Goal: Task Accomplishment & Management: Use online tool/utility

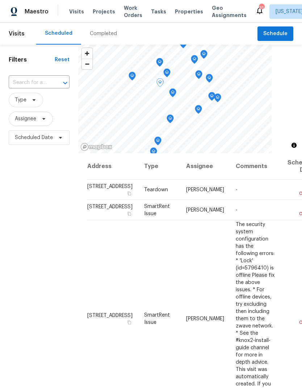
click at [186, 192] on span "[PERSON_NAME]" at bounding box center [205, 189] width 38 height 5
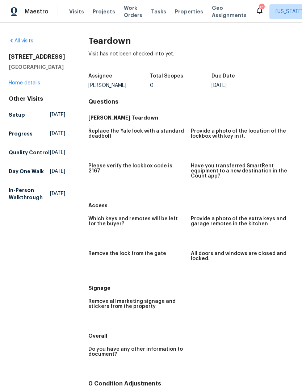
click at [30, 84] on div "4675 Red Admiral Way # 149 Fairfax, VA 22033 Home details" at bounding box center [37, 69] width 57 height 33
click at [29, 97] on div "All visits 4675 Red Admiral Way # 149 Fairfax, VA 22033 Home details Other Visi…" at bounding box center [37, 120] width 57 height 167
click at [32, 85] on link "Home details" at bounding box center [25, 82] width 32 height 5
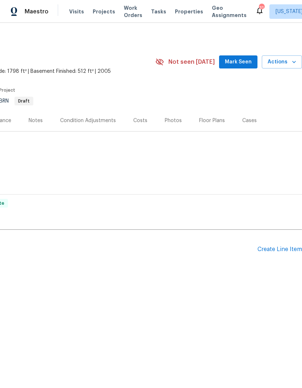
scroll to position [0, 107]
click at [289, 252] on div "Create Line Item" at bounding box center [280, 249] width 45 height 7
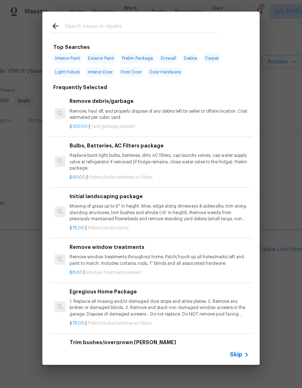
click at [115, 29] on input "text" at bounding box center [142, 27] width 154 height 11
type input "Dead"
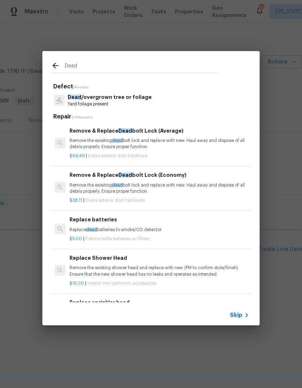
click at [136, 143] on p "Remove the exisiting dead bolt lock and replace with new. Haul away and dispose…" at bounding box center [160, 144] width 180 height 12
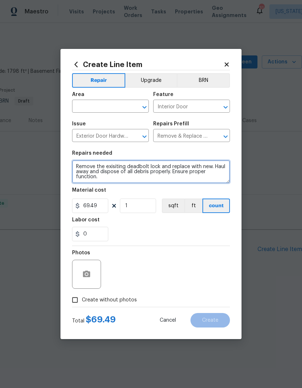
click at [132, 164] on textarea "Remove the exisiting deadbolt lock and replace with new. Haul away and dispose …" at bounding box center [151, 171] width 158 height 23
click at [132, 163] on textarea "Remove the exisiting deadbolt lock and replace with new. Haul away and dispose …" at bounding box center [151, 171] width 158 height 23
click at [139, 176] on textarea "Remove the exisiting deadbolt lock and replace with new. Haul away and dispose …" at bounding box center [151, 171] width 158 height 23
click at [143, 171] on textarea "Remove the exisiting deadbolt lock and replace with new. Haul away and dispose …" at bounding box center [151, 171] width 158 height 23
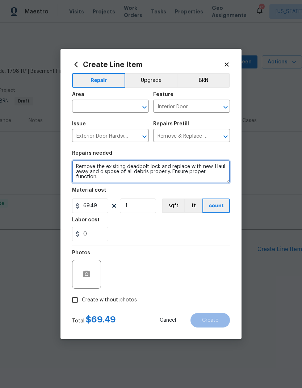
click at [143, 171] on textarea "Remove the exisiting deadbolt lock and replace with new. Haul away and dispose …" at bounding box center [151, 171] width 158 height 23
type textarea "Teardown (ensure Yale deadbolt is removed if installed). Install deadbolt with …"
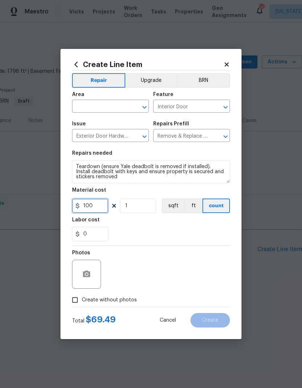
type input "100"
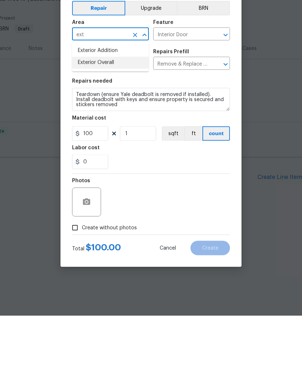
type input "ext"
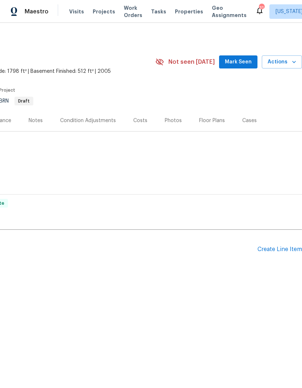
click at [287, 246] on div "Create Line Item" at bounding box center [280, 249] width 45 height 7
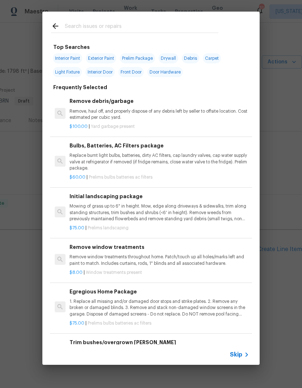
click at [118, 30] on input "text" at bounding box center [142, 27] width 154 height 11
type input "Dead"
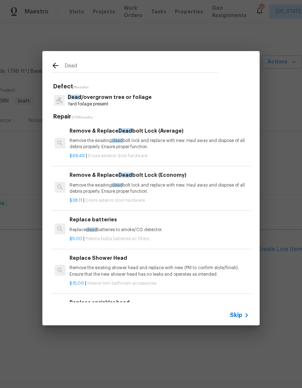
click at [137, 147] on p "Remove the exisiting dead bolt lock and replace with new. Haul away and dispose…" at bounding box center [160, 144] width 180 height 12
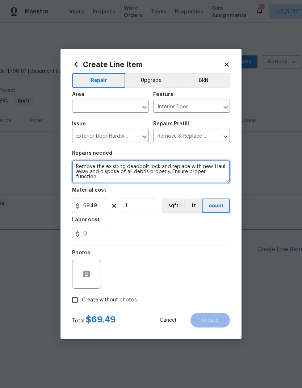
click at [135, 179] on textarea "Remove the exisiting deadbolt lock and replace with new. Haul away and dispose …" at bounding box center [151, 171] width 158 height 23
click at [136, 172] on textarea "Remove the exisiting deadbolt lock and replace with new. Haul away and dispose …" at bounding box center [151, 171] width 158 height 23
click at [134, 171] on textarea "Remove the exisiting deadbolt lock and replace with new. Haul away and dispose …" at bounding box center [151, 171] width 158 height 23
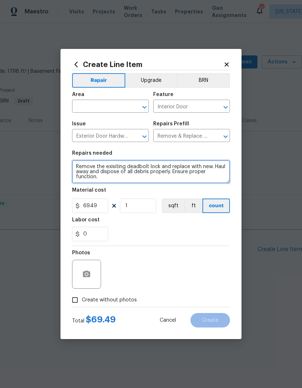
paste textarea "Teardown (ensure Yale deadbolt is removed if installed). Install deadbolt with …"
type textarea "Teardown (ensure Yale deadbolt is removed if installed). Install deadbolt with …"
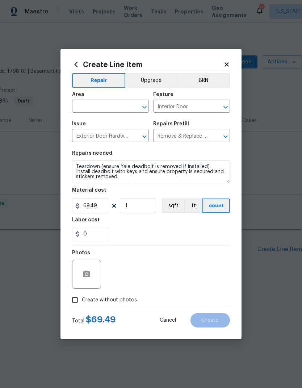
click at [109, 105] on input "text" at bounding box center [100, 106] width 57 height 11
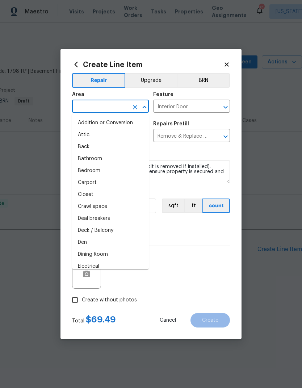
type input "d"
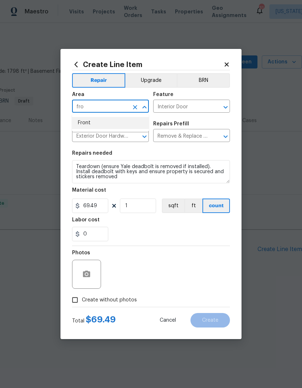
click at [101, 121] on li "Front" at bounding box center [110, 123] width 77 height 12
type input "Front"
click at [101, 121] on div "Issue" at bounding box center [110, 125] width 77 height 9
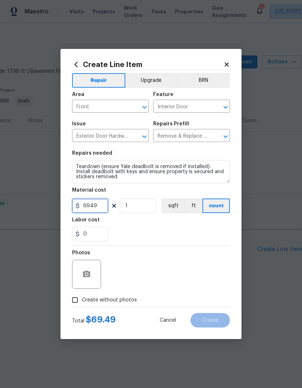
click at [97, 205] on input "69.49" at bounding box center [90, 206] width 36 height 14
click at [96, 208] on input "69.49" at bounding box center [90, 206] width 36 height 14
type input "100"
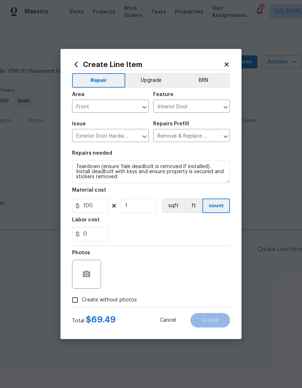
click at [181, 227] on div "0" at bounding box center [151, 234] width 158 height 14
click at [76, 300] on input "Create without photos" at bounding box center [75, 300] width 14 height 14
checkbox input "true"
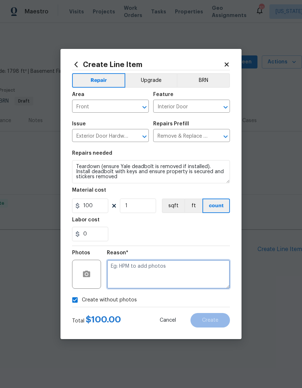
click at [190, 271] on textarea at bounding box center [168, 274] width 123 height 29
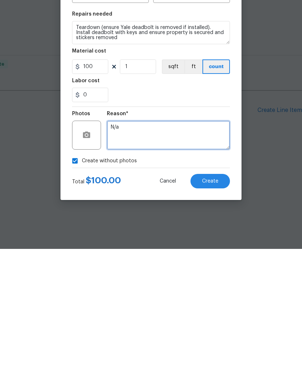
type textarea "N/a"
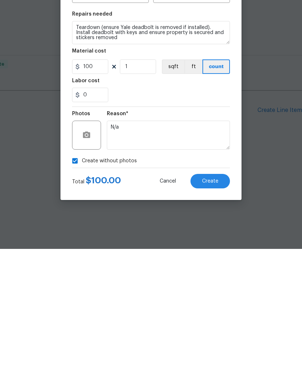
click at [218, 318] on span "Create" at bounding box center [210, 320] width 16 height 5
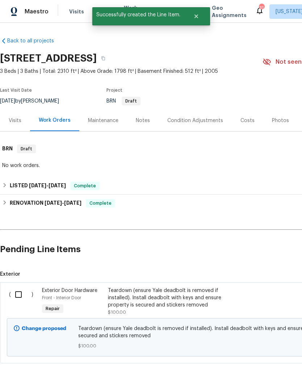
scroll to position [0, 0]
click at [20, 296] on input "checkbox" at bounding box center [21, 294] width 21 height 15
checkbox input "true"
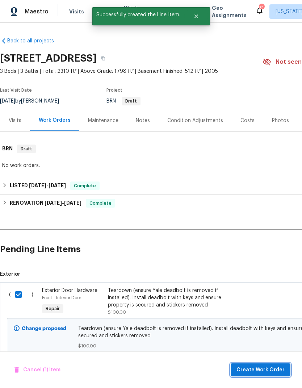
click at [275, 369] on span "Create Work Order" at bounding box center [261, 369] width 48 height 9
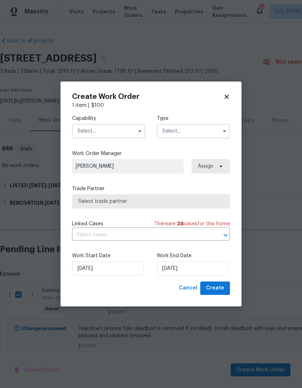
click at [129, 130] on input "text" at bounding box center [108, 131] width 73 height 14
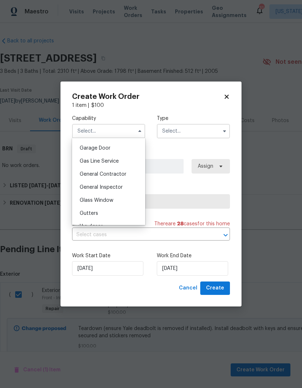
scroll to position [327, 0]
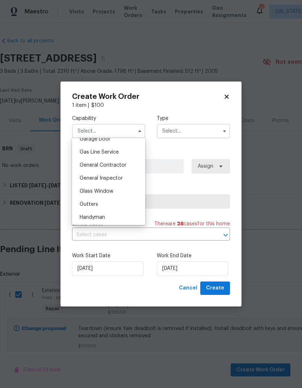
click at [115, 168] on div "General Contractor" at bounding box center [109, 165] width 70 height 13
type input "General Contractor"
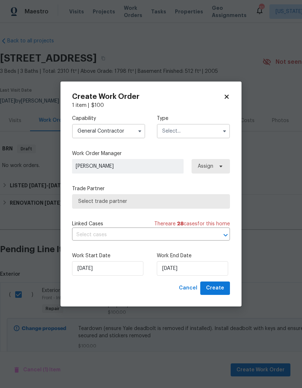
click at [213, 132] on input "text" at bounding box center [193, 131] width 73 height 14
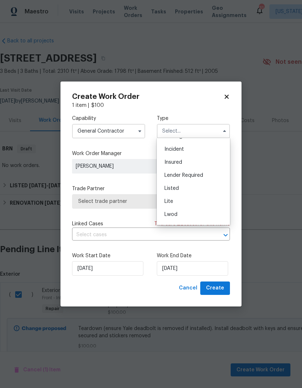
scroll to position [35, 0]
click at [185, 192] on div "Listed" at bounding box center [194, 189] width 70 height 13
type input "Listed"
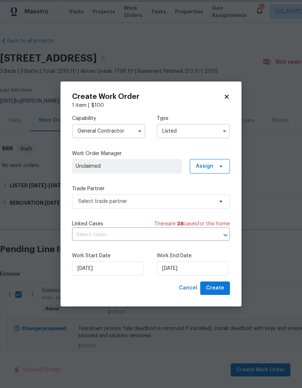
scroll to position [0, 0]
click at [227, 160] on span "Assign" at bounding box center [210, 166] width 40 height 14
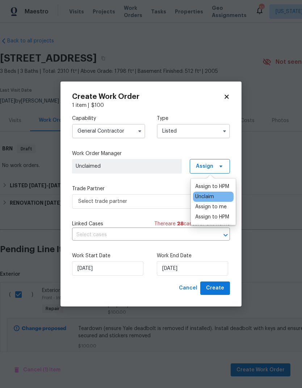
click at [219, 205] on div "Assign to me" at bounding box center [211, 206] width 32 height 7
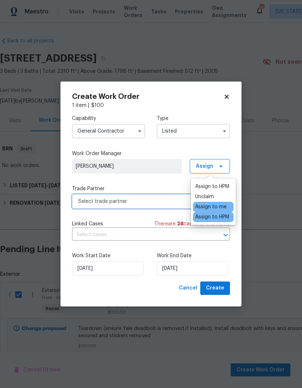
click at [158, 204] on span "Select trade partner" at bounding box center [145, 201] width 135 height 7
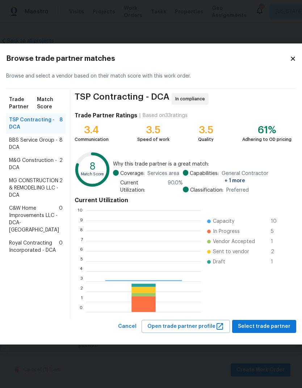
scroll to position [101, 115]
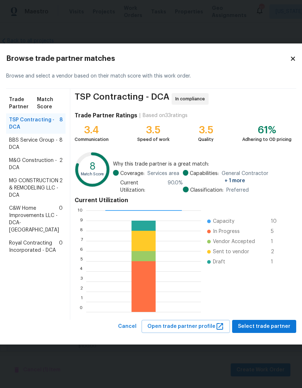
click at [31, 151] on span "BBS Service Group - DCA" at bounding box center [34, 144] width 50 height 14
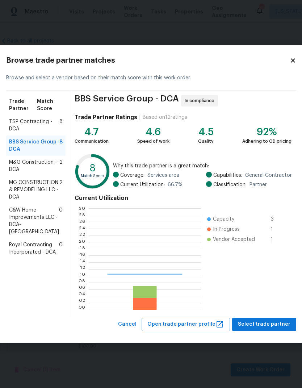
scroll to position [101, 112]
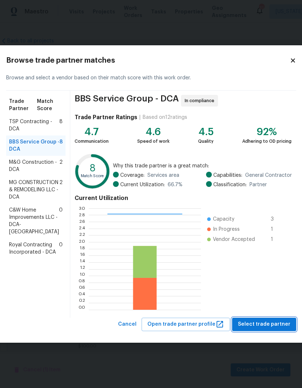
click at [268, 325] on span "Select trade partner" at bounding box center [264, 324] width 53 height 9
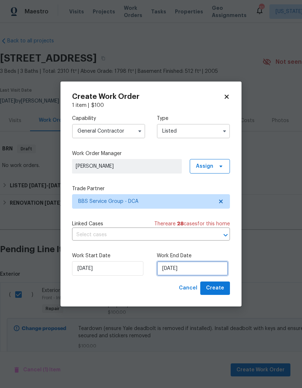
click at [185, 269] on input "[DATE]" at bounding box center [192, 268] width 71 height 14
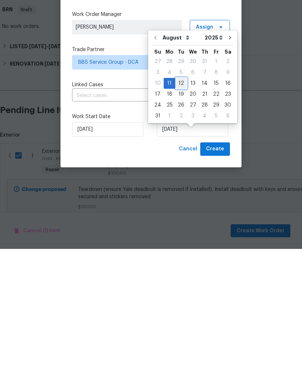
click at [179, 217] on div "12" at bounding box center [181, 222] width 12 height 10
type input "[DATE]"
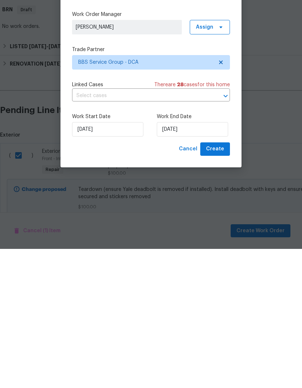
scroll to position [25, 0]
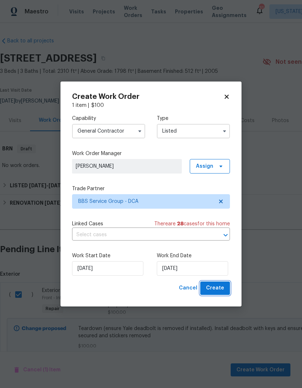
click at [220, 286] on span "Create" at bounding box center [215, 288] width 18 height 9
checkbox input "false"
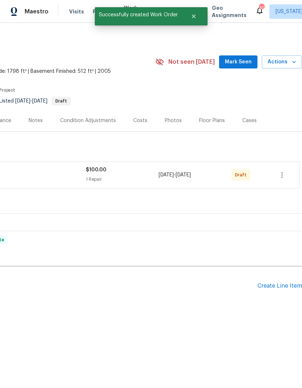
scroll to position [0, 107]
click at [285, 172] on icon "button" at bounding box center [282, 175] width 9 height 9
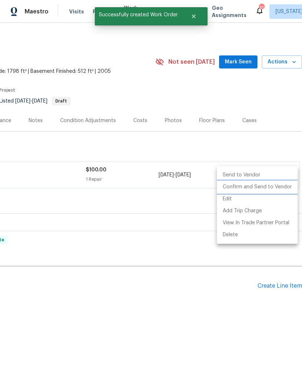
click at [253, 189] on li "Confirm and Send to Vendor" at bounding box center [257, 187] width 81 height 12
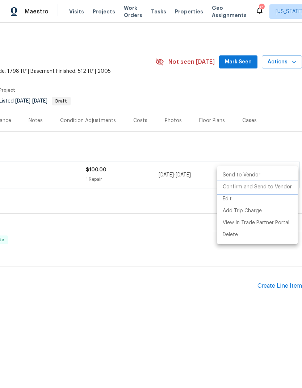
click at [259, 188] on li "Confirm and Send to Vendor" at bounding box center [257, 187] width 81 height 12
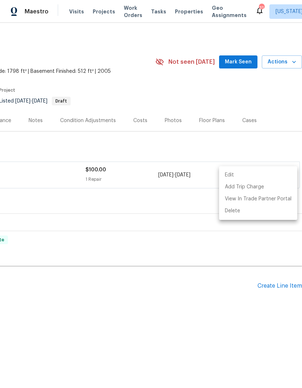
click at [251, 328] on div at bounding box center [151, 194] width 302 height 388
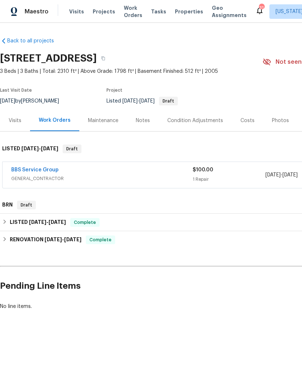
scroll to position [0, 0]
click at [44, 167] on link "BBS Service Group" at bounding box center [34, 169] width 47 height 5
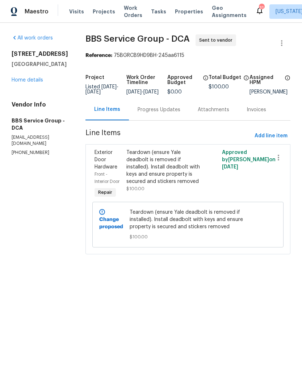
click at [150, 175] on div "Teardown (ensure Yale deadbolt is removed if installed). Install deadbolt with …" at bounding box center [163, 167] width 75 height 36
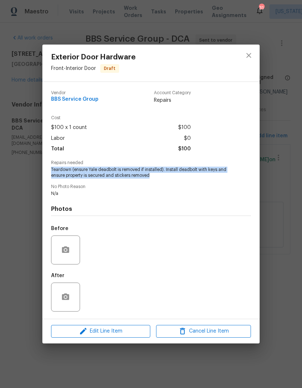
click at [269, 259] on div "Exterior Door Hardware Front - Interior Door Draft Vendor BBS Service Group Acc…" at bounding box center [151, 194] width 302 height 388
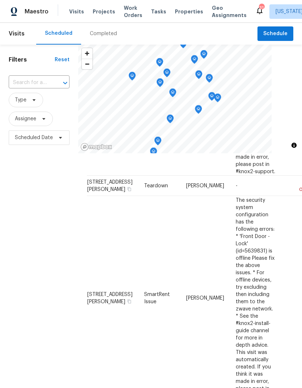
scroll to position [241, 0]
click at [103, 192] on span "[STREET_ADDRESS][PERSON_NAME]" at bounding box center [109, 186] width 45 height 12
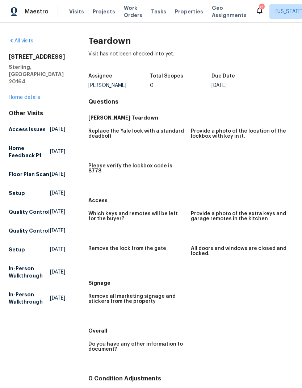
click at [19, 95] on link "Home details" at bounding box center [25, 97] width 32 height 5
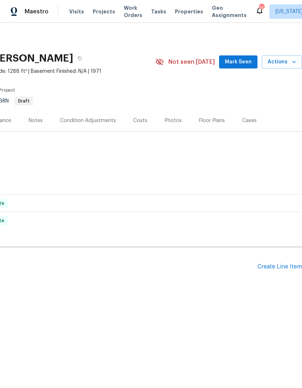
scroll to position [0, 107]
click at [281, 264] on div "Create Line Item" at bounding box center [280, 266] width 45 height 7
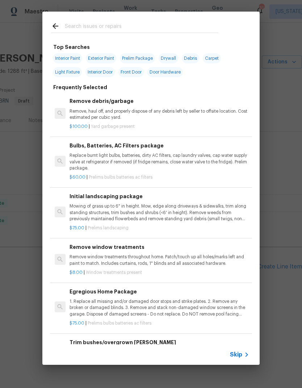
click at [120, 32] on input "text" at bounding box center [142, 27] width 154 height 11
type input "Dead"
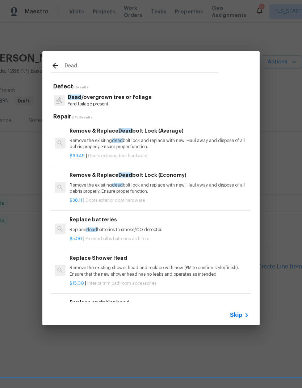
click at [138, 142] on p "Remove the exisiting dead bolt lock and replace with new. Haul away and dispose…" at bounding box center [160, 144] width 180 height 12
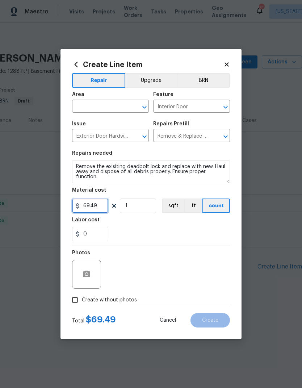
click at [94, 208] on input "69.49" at bounding box center [90, 206] width 36 height 14
click at [95, 206] on input "69.49" at bounding box center [90, 206] width 36 height 14
type input "100"
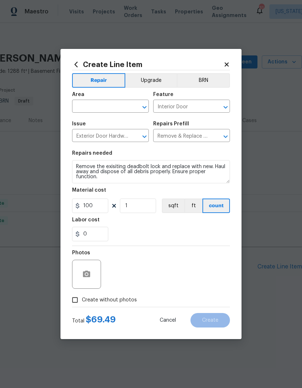
click at [99, 110] on input "text" at bounding box center [100, 106] width 57 height 11
click at [99, 126] on li "Front" at bounding box center [110, 123] width 77 height 12
type input "Front"
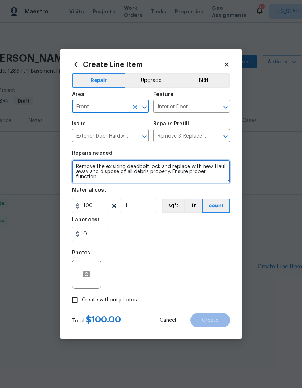
click at [108, 174] on textarea "Remove the exisiting deadbolt lock and replace with new. Haul away and dispose …" at bounding box center [151, 171] width 158 height 23
click at [110, 171] on textarea "Remove the exisiting deadbolt lock and replace with new. Haul away and dispose …" at bounding box center [151, 171] width 158 height 23
click at [112, 168] on textarea "Remove the exisiting deadbolt lock and replace with new. Haul away and dispose …" at bounding box center [151, 171] width 158 height 23
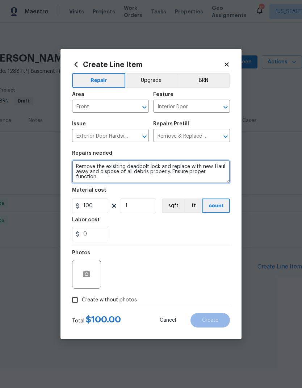
click at [112, 168] on textarea "Remove the exisiting deadbolt lock and replace with new. Haul away and dispose …" at bounding box center [151, 171] width 158 height 23
paste textarea "[STREET_ADDRESS][PERSON_NAME]"
click at [114, 175] on textarea "[STREET_ADDRESS][PERSON_NAME]" at bounding box center [151, 171] width 158 height 23
click at [121, 169] on textarea "[STREET_ADDRESS][PERSON_NAME]" at bounding box center [151, 171] width 158 height 23
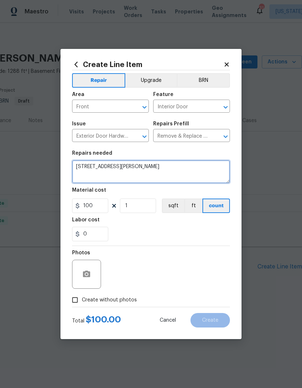
click at [121, 169] on textarea "[STREET_ADDRESS][PERSON_NAME]" at bounding box center [151, 171] width 158 height 23
click at [124, 169] on textarea "[STREET_ADDRESS][PERSON_NAME]" at bounding box center [151, 171] width 158 height 23
paste textarea "Teardown (ensure Yale deadbolt is removed if installed). Install deadbolt with …"
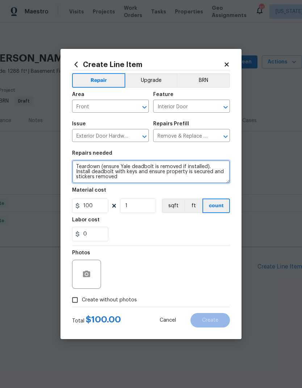
type textarea "Teardown (ensure Yale deadbolt is removed if installed). Install deadbolt with …"
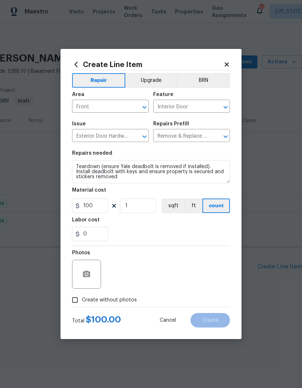
click at [174, 231] on div "0" at bounding box center [151, 234] width 158 height 14
click at [76, 301] on input "Create without photos" at bounding box center [75, 300] width 14 height 14
checkbox input "true"
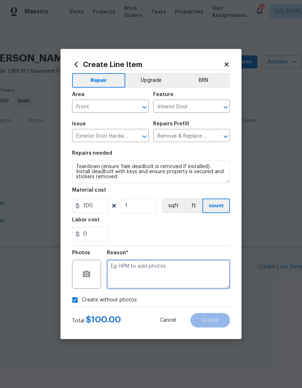
click at [179, 272] on textarea at bounding box center [168, 274] width 123 height 29
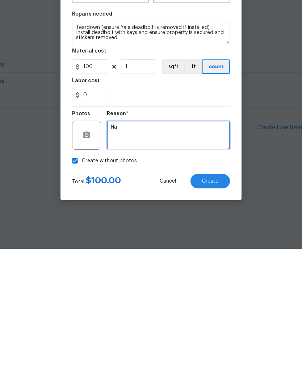
type textarea "Na"
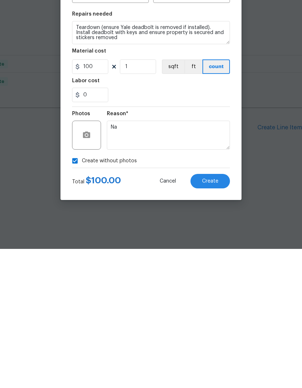
click at [213, 318] on span "Create" at bounding box center [210, 320] width 16 height 5
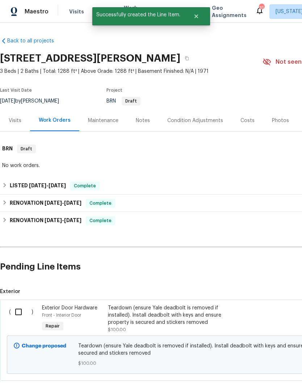
scroll to position [0, 0]
click at [20, 313] on input "checkbox" at bounding box center [21, 311] width 21 height 15
checkbox input "true"
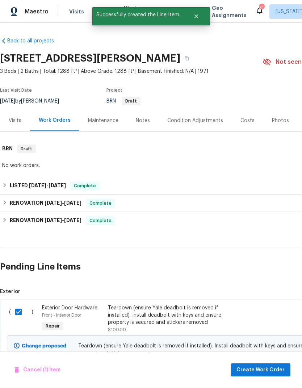
scroll to position [0, 0]
click at [279, 372] on span "Create Work Order" at bounding box center [261, 369] width 48 height 9
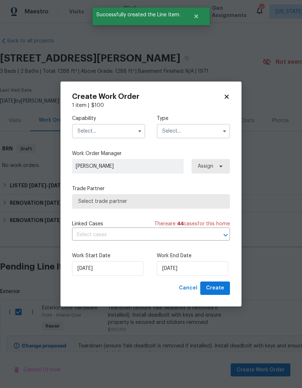
click at [133, 132] on input "text" at bounding box center [108, 131] width 73 height 14
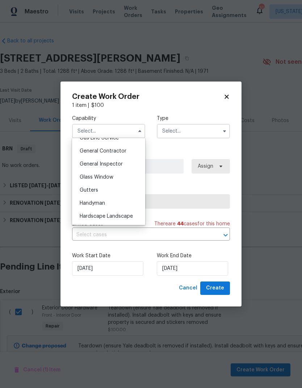
scroll to position [341, 0]
click at [120, 152] on span "General Contractor" at bounding box center [103, 151] width 47 height 5
type input "General Contractor"
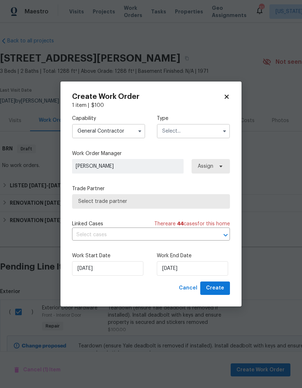
click at [211, 128] on input "text" at bounding box center [193, 131] width 73 height 14
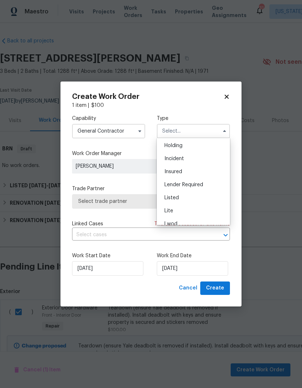
scroll to position [28, 0]
click at [184, 197] on div "Listed" at bounding box center [194, 197] width 70 height 13
type input "Listed"
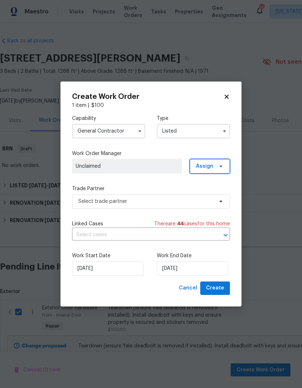
click at [220, 162] on span "Assign" at bounding box center [210, 166] width 40 height 14
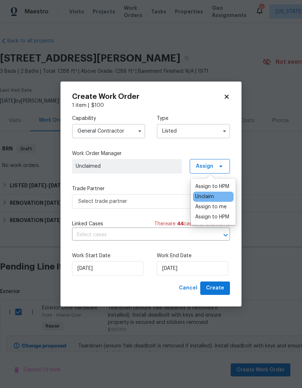
click at [218, 208] on div "Assign to me" at bounding box center [211, 206] width 32 height 7
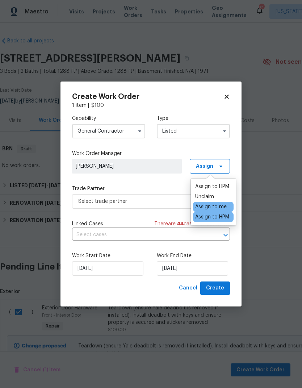
click at [168, 177] on div "Capability General Contractor Type Listed Work Order Manager Nicolas Campuzano …" at bounding box center [151, 195] width 158 height 172
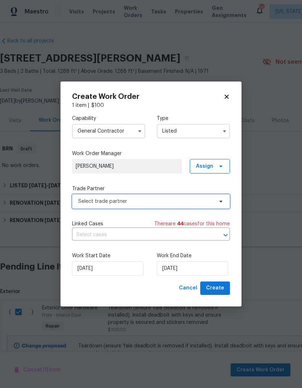
click at [170, 199] on span "Select trade partner" at bounding box center [145, 201] width 135 height 7
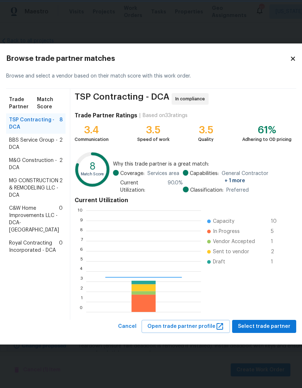
scroll to position [101, 115]
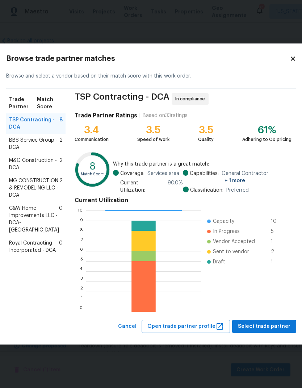
click at [41, 151] on span "BBS Service Group - DCA" at bounding box center [34, 144] width 50 height 14
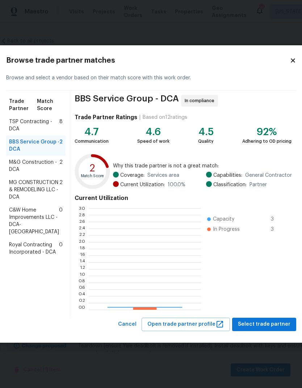
scroll to position [101, 112]
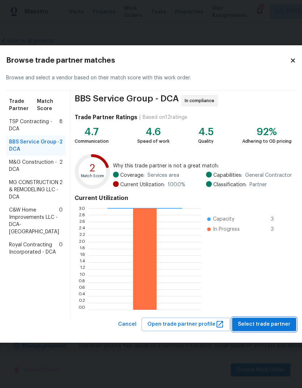
click at [267, 323] on span "Select trade partner" at bounding box center [264, 324] width 53 height 9
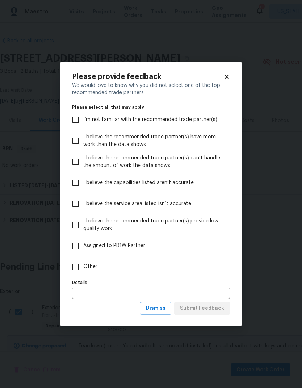
click at [81, 263] on input "Other" at bounding box center [75, 266] width 15 height 15
checkbox input "true"
click at [132, 291] on input "text" at bounding box center [151, 293] width 158 height 11
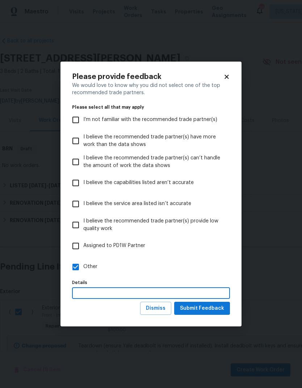
scroll to position [28, 0]
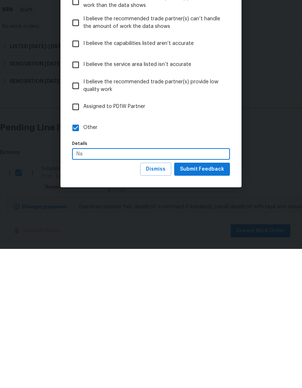
type input "Na"
click at [213, 304] on span "Submit Feedback" at bounding box center [202, 308] width 44 height 9
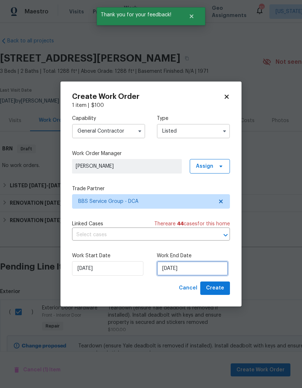
click at [189, 271] on input "[DATE]" at bounding box center [192, 268] width 71 height 14
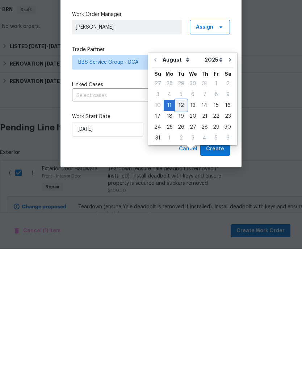
click at [182, 239] on div "12" at bounding box center [181, 244] width 12 height 10
type input "[DATE]"
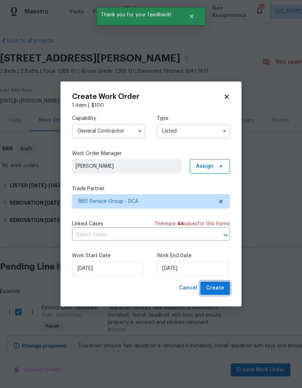
click at [217, 286] on span "Create" at bounding box center [215, 288] width 18 height 9
checkbox input "false"
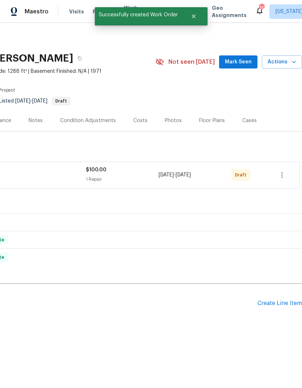
scroll to position [0, 107]
click at [285, 174] on icon "button" at bounding box center [282, 175] width 9 height 9
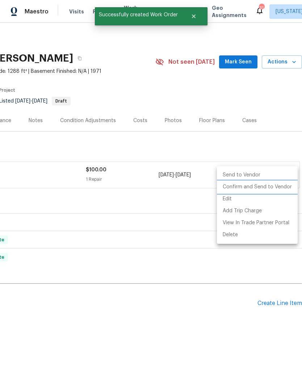
click at [268, 188] on li "Confirm and Send to Vendor" at bounding box center [257, 187] width 81 height 12
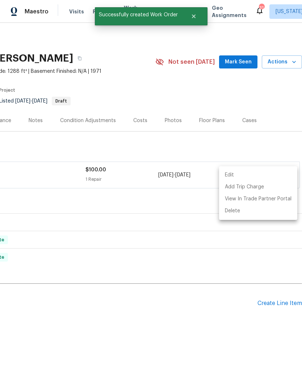
click at [215, 343] on div at bounding box center [151, 194] width 302 height 388
